Goal: Task Accomplishment & Management: Manage account settings

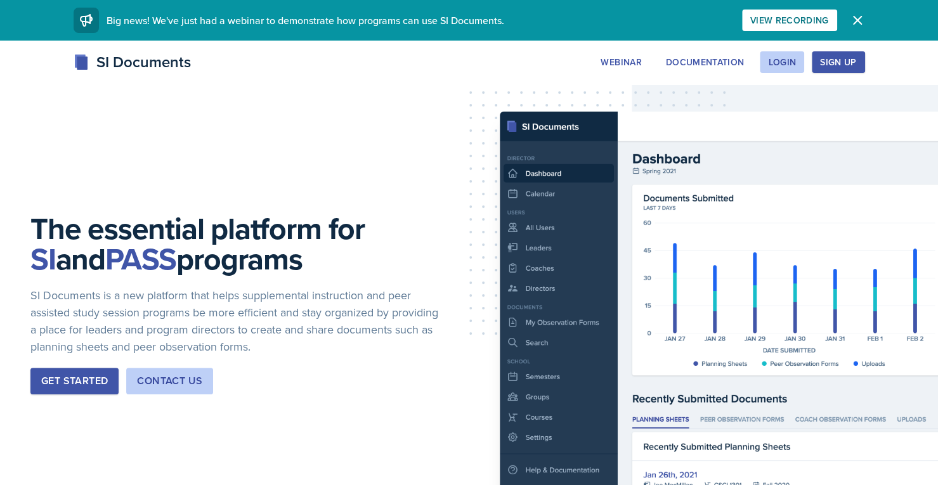
click at [851, 70] on button "Sign Up" at bounding box center [837, 62] width 53 height 22
click at [787, 63] on div "Login" at bounding box center [782, 62] width 28 height 10
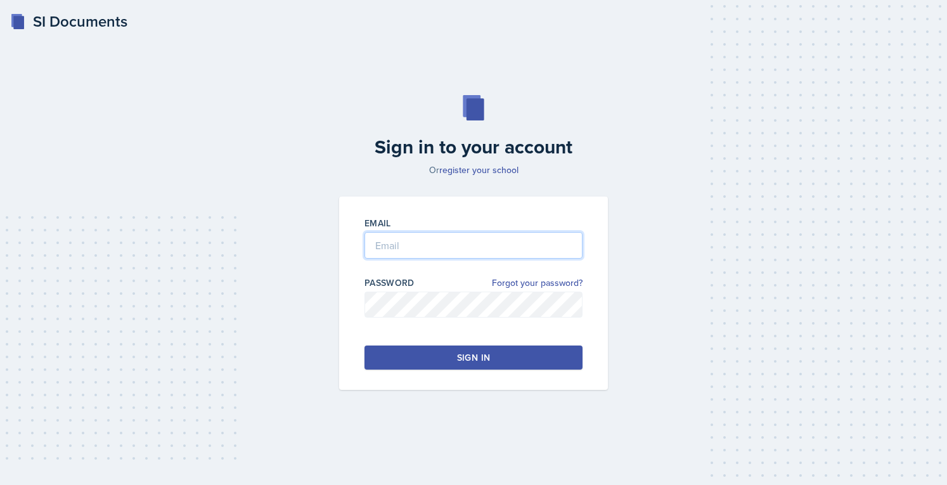
click at [541, 249] on input "email" at bounding box center [474, 245] width 218 height 27
type input "[EMAIL_ADDRESS][DOMAIN_NAME]"
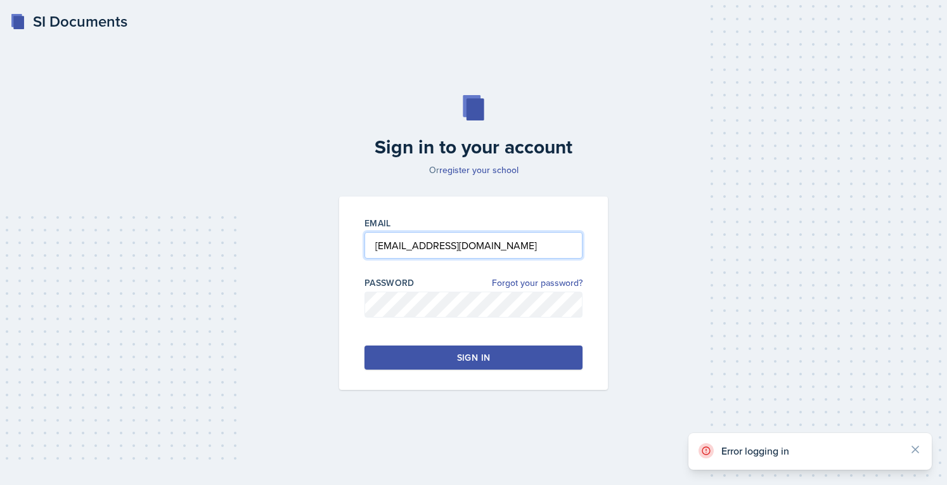
click at [533, 245] on input "[EMAIL_ADDRESS][DOMAIN_NAME]" at bounding box center [474, 245] width 218 height 27
click at [463, 254] on input "[EMAIL_ADDRESS][DOMAIN_NAME]" at bounding box center [474, 245] width 218 height 27
click at [534, 280] on link "Forgot your password?" at bounding box center [537, 282] width 91 height 13
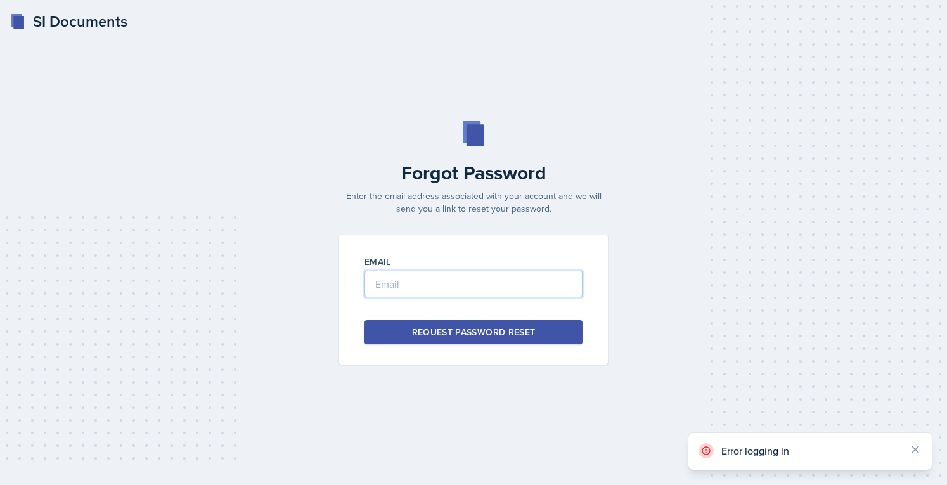
click at [508, 280] on input "email" at bounding box center [474, 284] width 218 height 27
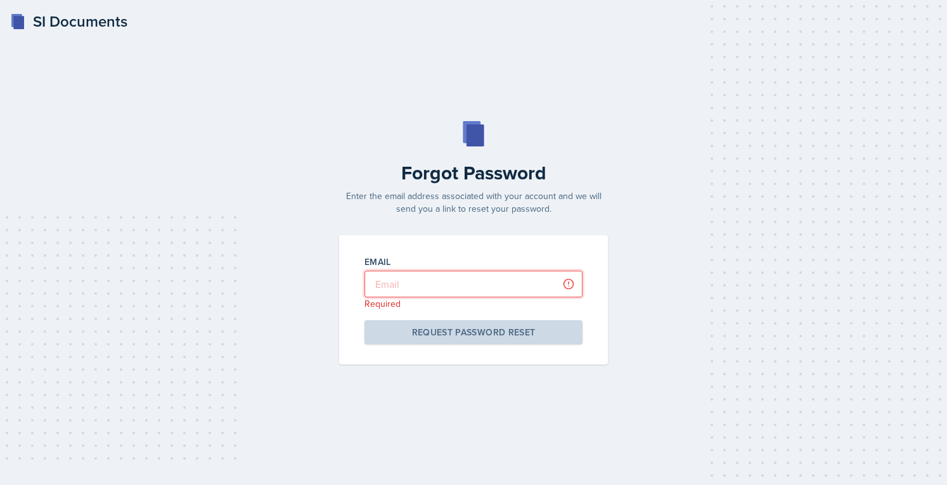
click at [469, 278] on input "email" at bounding box center [474, 284] width 218 height 27
click at [484, 291] on input "email" at bounding box center [474, 284] width 218 height 27
paste input "[EMAIL_ADDRESS][DOMAIN_NAME]"
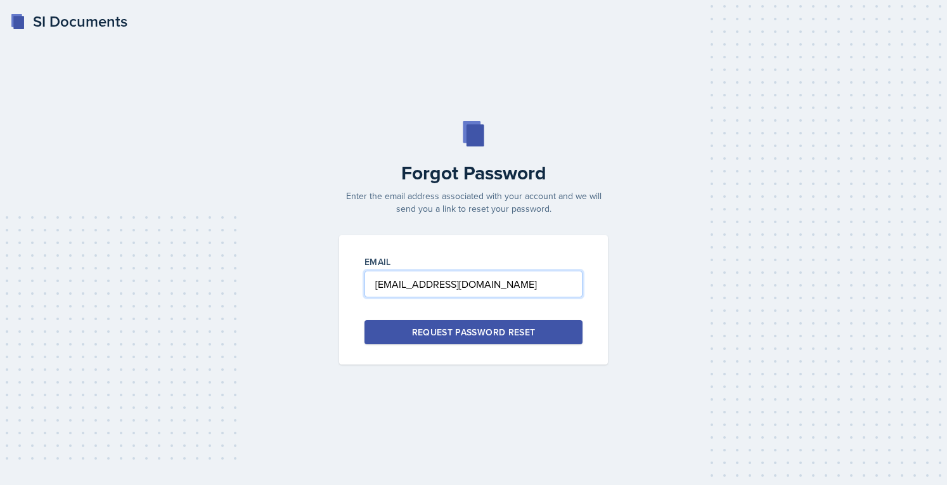
type input "[EMAIL_ADDRESS][DOMAIN_NAME]"
click at [475, 322] on button "Request Password Reset" at bounding box center [474, 332] width 218 height 24
click at [388, 290] on input "[EMAIL_ADDRESS][DOMAIN_NAME]" at bounding box center [474, 284] width 218 height 27
click at [490, 327] on div "Request Password Reset" at bounding box center [474, 332] width 124 height 13
click at [533, 327] on div "Request Password Reset" at bounding box center [474, 332] width 124 height 13
